Goal: Task Accomplishment & Management: Use online tool/utility

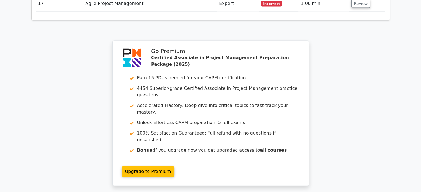
scroll to position [1181, 0]
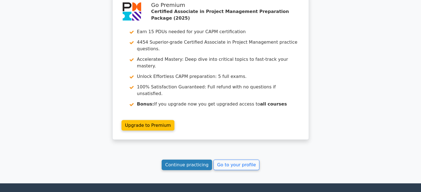
click at [187, 160] on link "Continue practicing" at bounding box center [187, 165] width 51 height 11
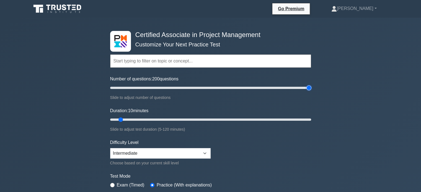
drag, startPoint x: 117, startPoint y: 88, endPoint x: 319, endPoint y: 90, distance: 201.7
click at [311, 90] on input "Number of questions: 200 questions" at bounding box center [210, 88] width 201 height 7
drag, startPoint x: 309, startPoint y: 87, endPoint x: 207, endPoint y: 89, distance: 102.1
type input "100"
click at [207, 89] on input "Number of questions: 100 questions" at bounding box center [210, 88] width 201 height 7
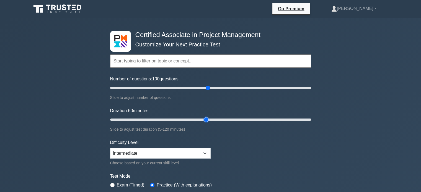
drag, startPoint x: 120, startPoint y: 120, endPoint x: 204, endPoint y: 120, distance: 83.8
type input "60"
click at [204, 120] on input "Duration: 60 minutes" at bounding box center [210, 119] width 201 height 7
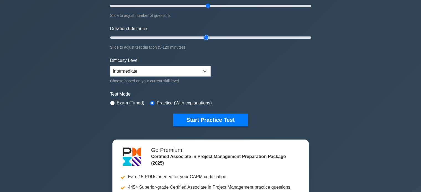
scroll to position [83, 0]
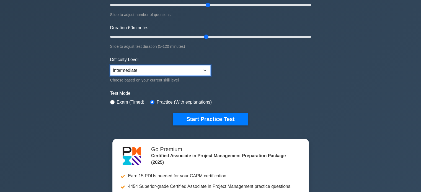
click at [168, 69] on select "Beginner Intermediate Expert" at bounding box center [160, 70] width 100 height 11
select select "expert"
click at [110, 65] on select "Beginner Intermediate Expert" at bounding box center [160, 70] width 100 height 11
